Goal: Transaction & Acquisition: Subscribe to service/newsletter

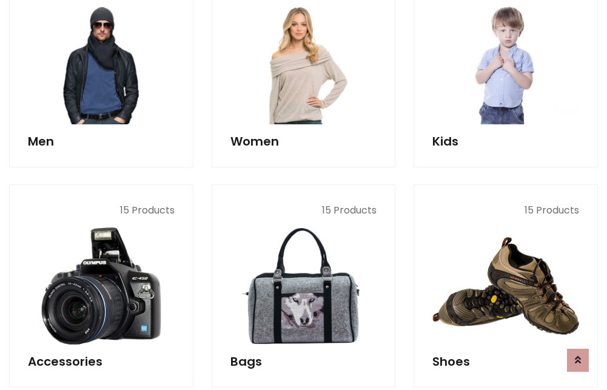
scroll to position [880, 0]
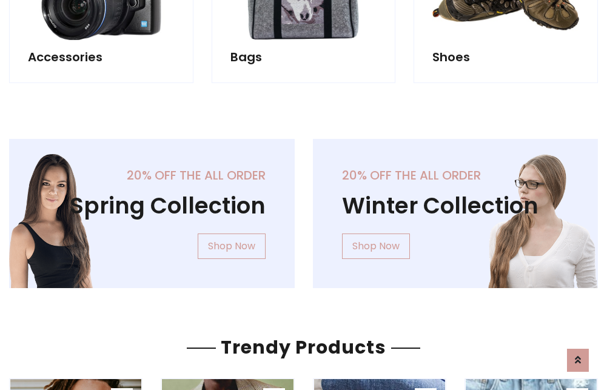
click at [304, 209] on div "20% off the all order Winter Collection Shop Now" at bounding box center [456, 223] width 304 height 169
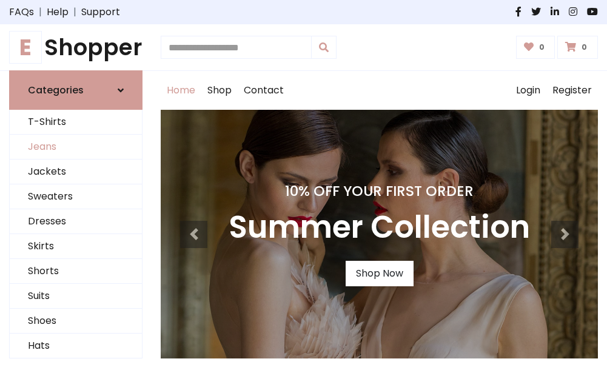
click at [76, 147] on link "Jeans" at bounding box center [76, 147] width 132 height 25
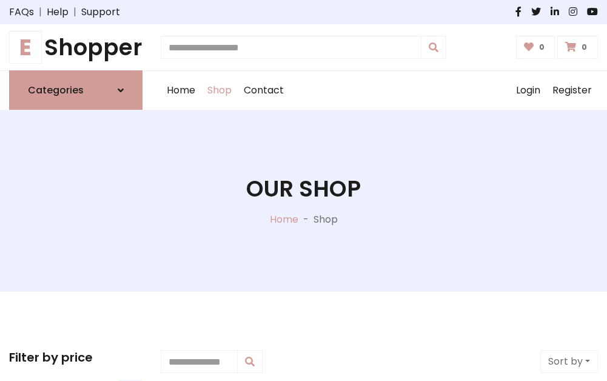
scroll to position [383, 0]
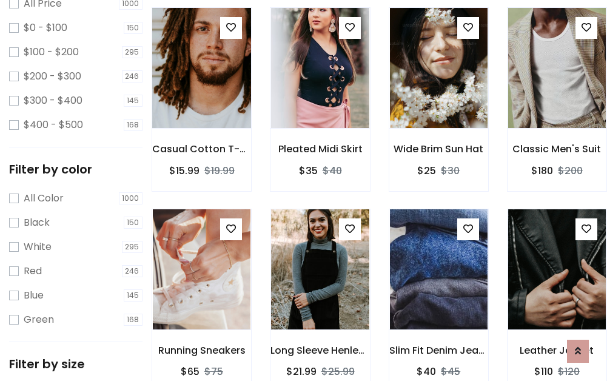
click at [201, 95] on img at bounding box center [201, 67] width 117 height 291
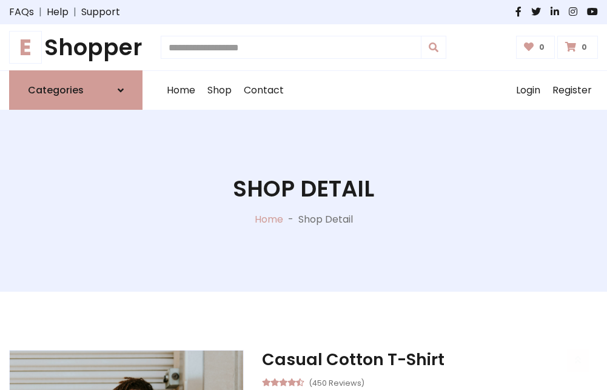
scroll to position [130, 0]
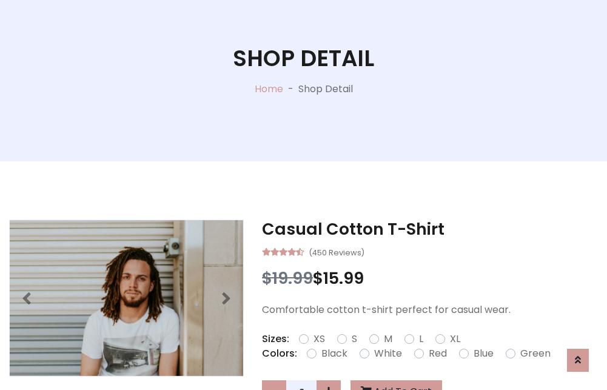
click at [436, 353] on label "Red" at bounding box center [438, 353] width 18 height 15
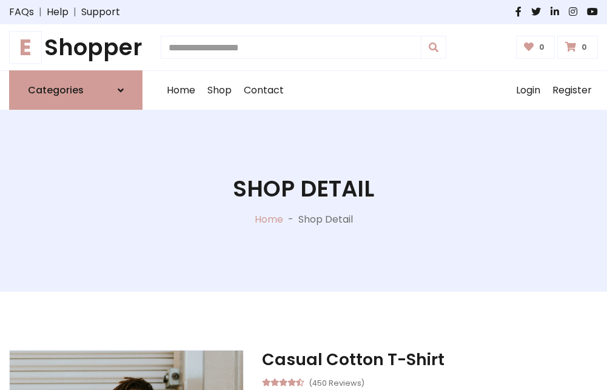
scroll to position [130, 0]
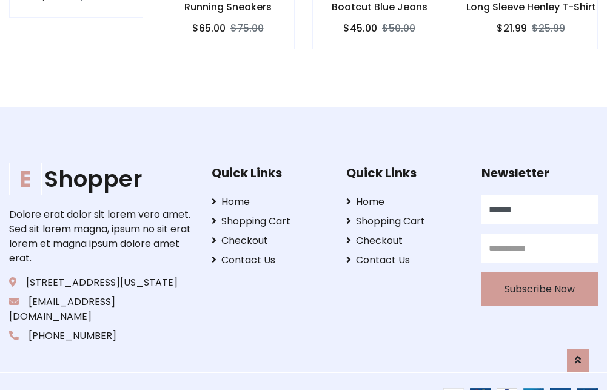
type input "******"
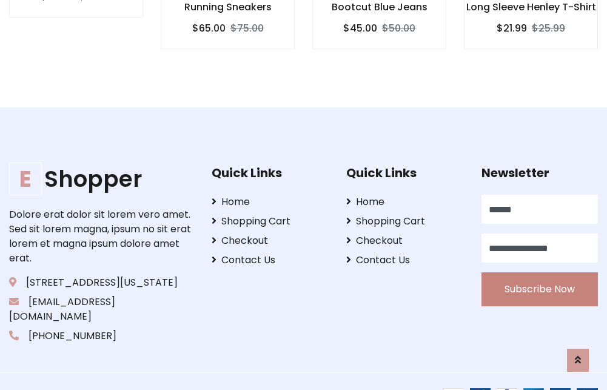
type input "**********"
click at [539, 275] on button "Subscribe Now" at bounding box center [539, 289] width 116 height 34
